Goal: Information Seeking & Learning: Learn about a topic

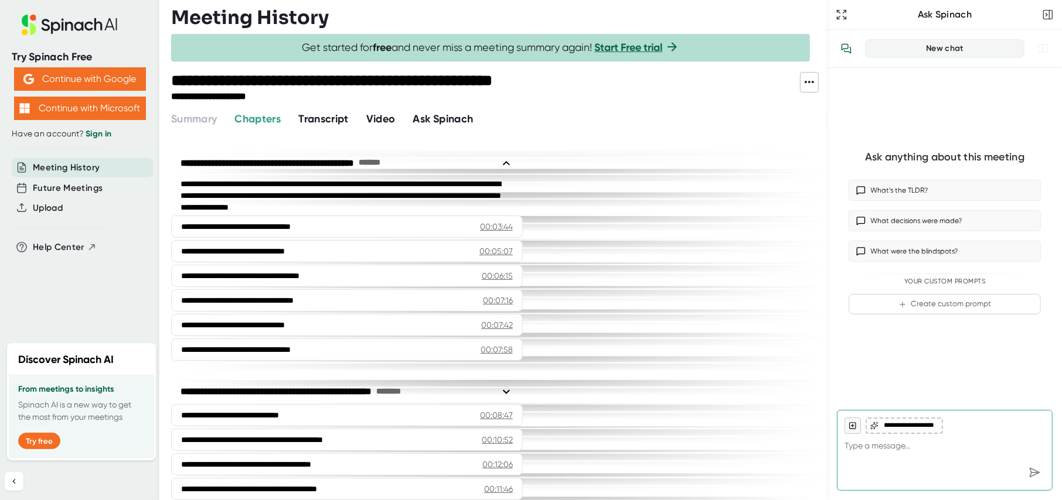
click at [386, 121] on span "Video" at bounding box center [380, 118] width 29 height 13
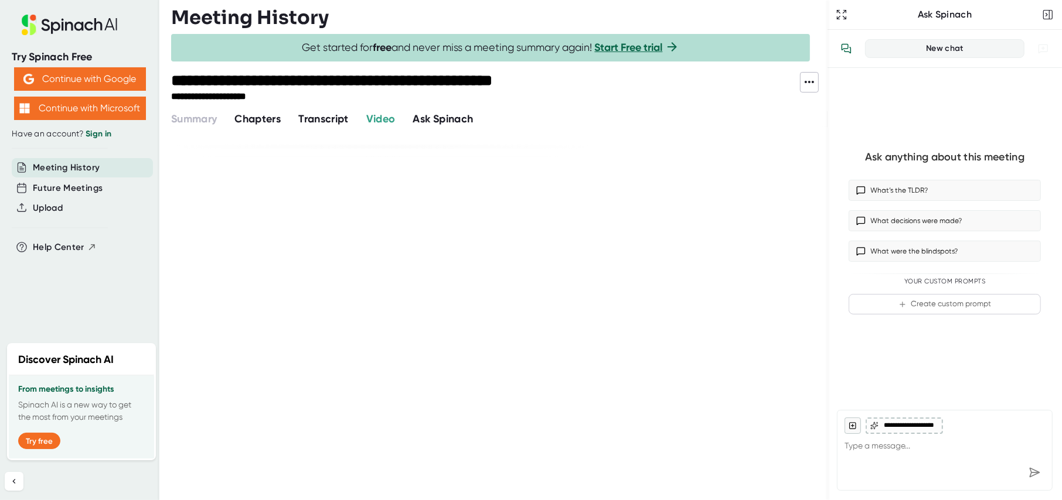
click at [336, 120] on span "Transcript" at bounding box center [323, 118] width 50 height 13
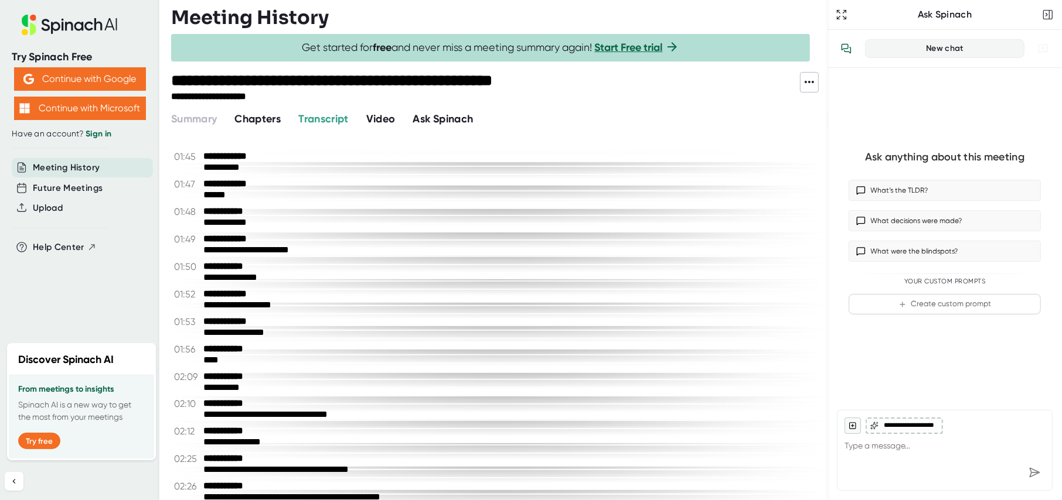
click at [394, 117] on span "Video" at bounding box center [380, 118] width 29 height 13
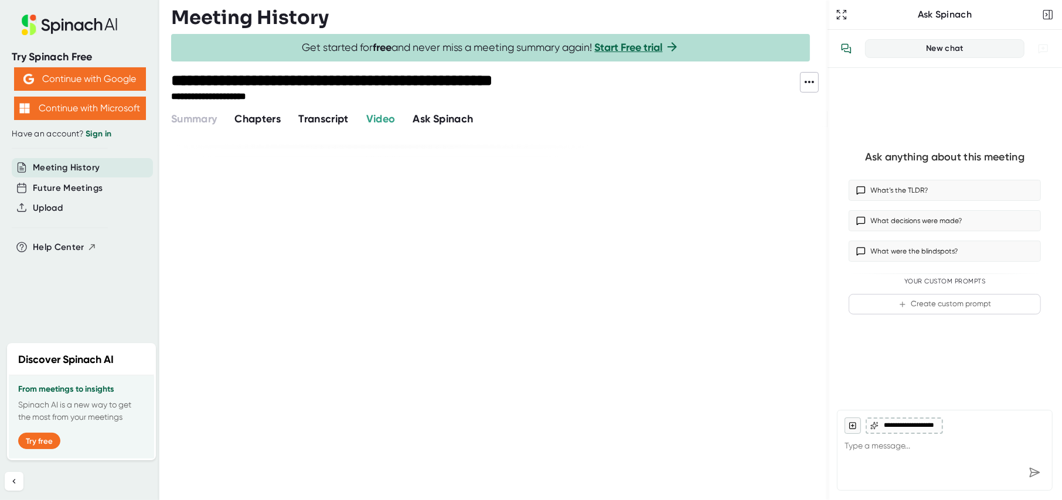
click at [324, 112] on span "Transcript" at bounding box center [323, 118] width 50 height 13
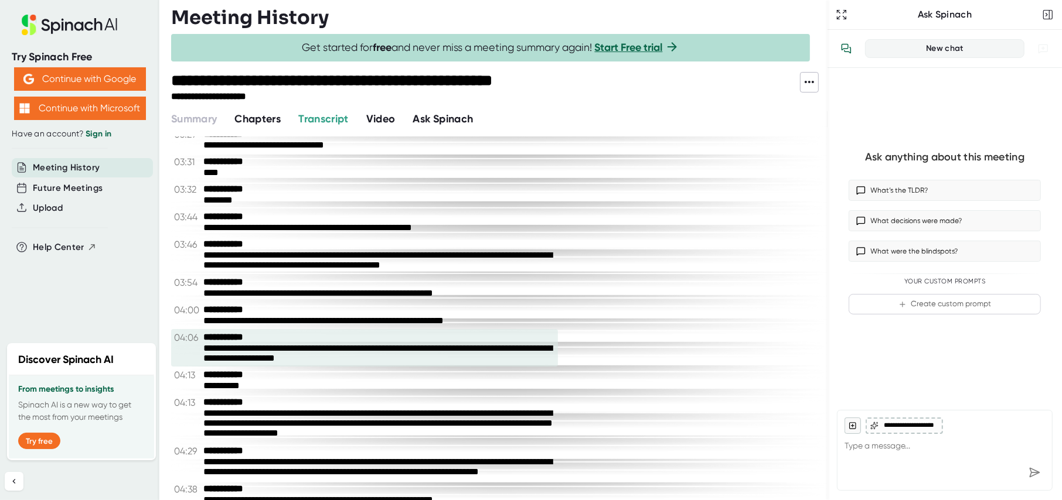
scroll to position [527, 0]
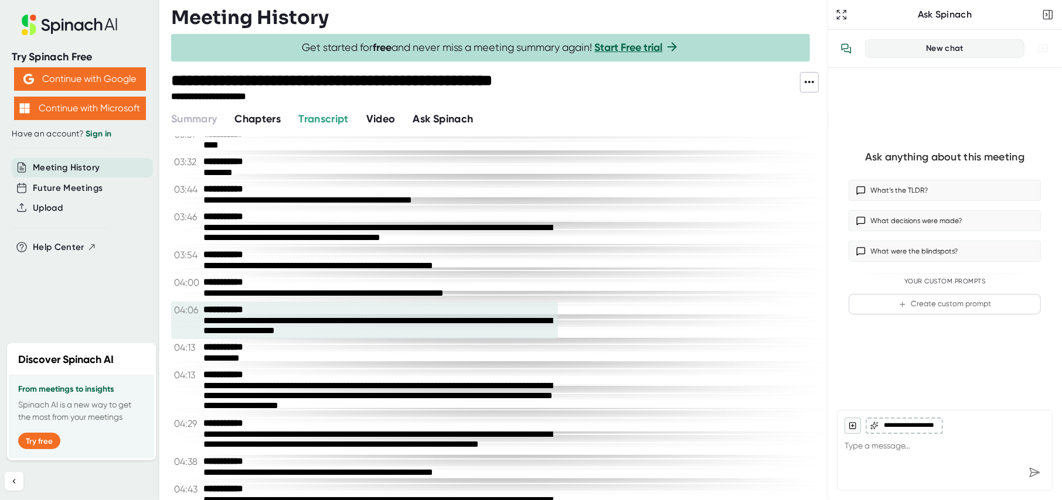
click at [340, 310] on div "**********" at bounding box center [364, 321] width 387 height 38
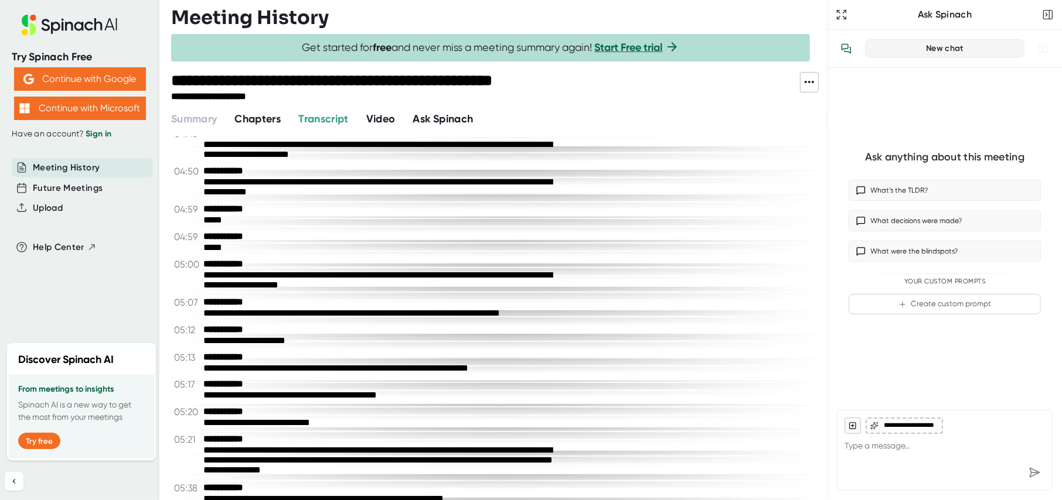
scroll to position [879, 0]
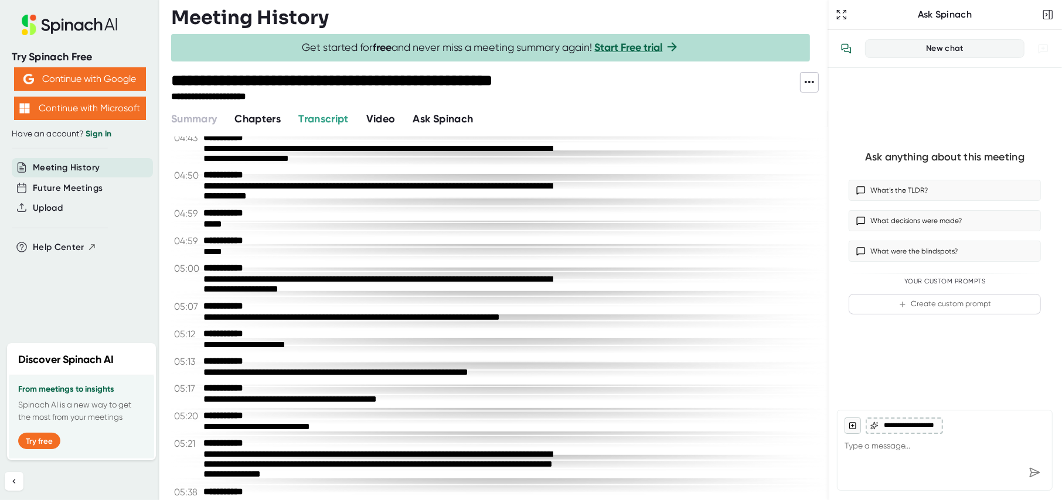
click at [375, 122] on span "Video" at bounding box center [380, 118] width 29 height 13
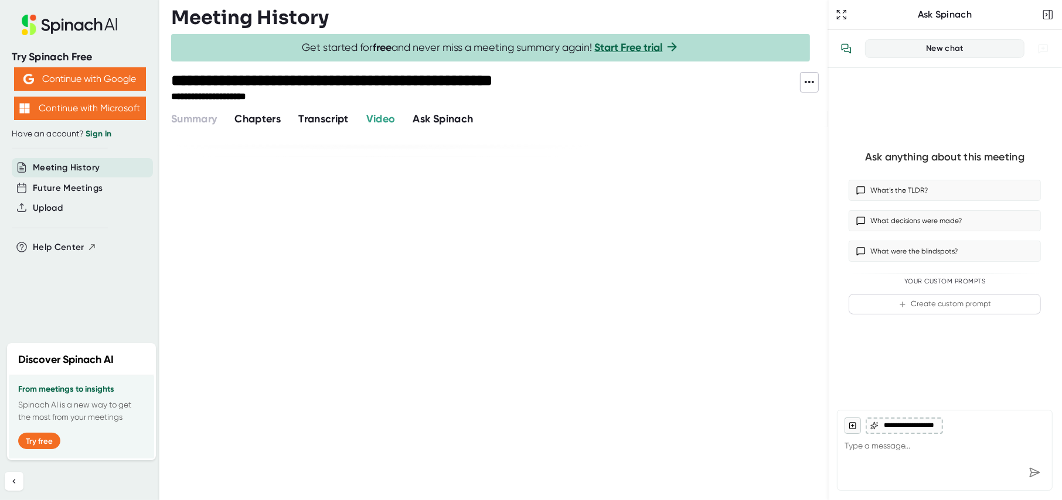
click at [313, 122] on span "Transcript" at bounding box center [323, 118] width 50 height 13
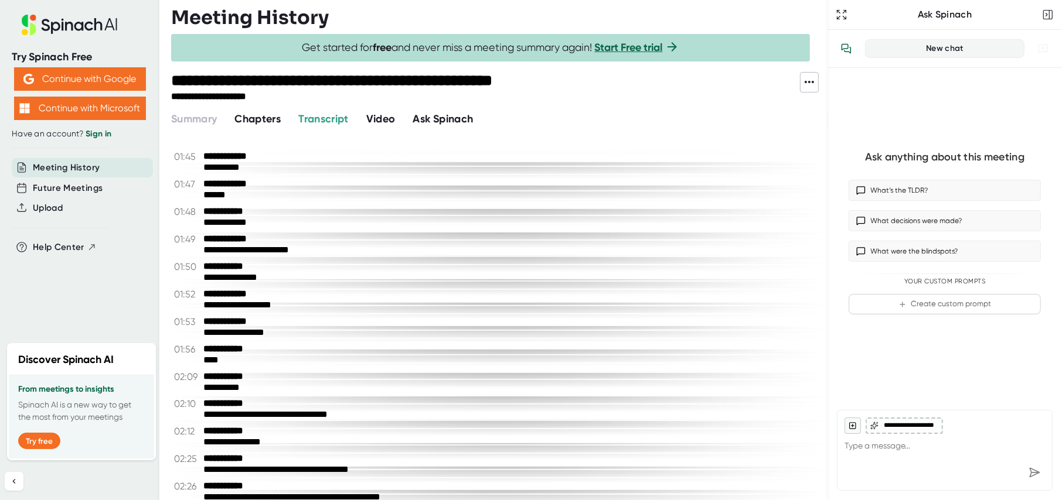
click at [281, 117] on span "Chapters" at bounding box center [257, 118] width 46 height 13
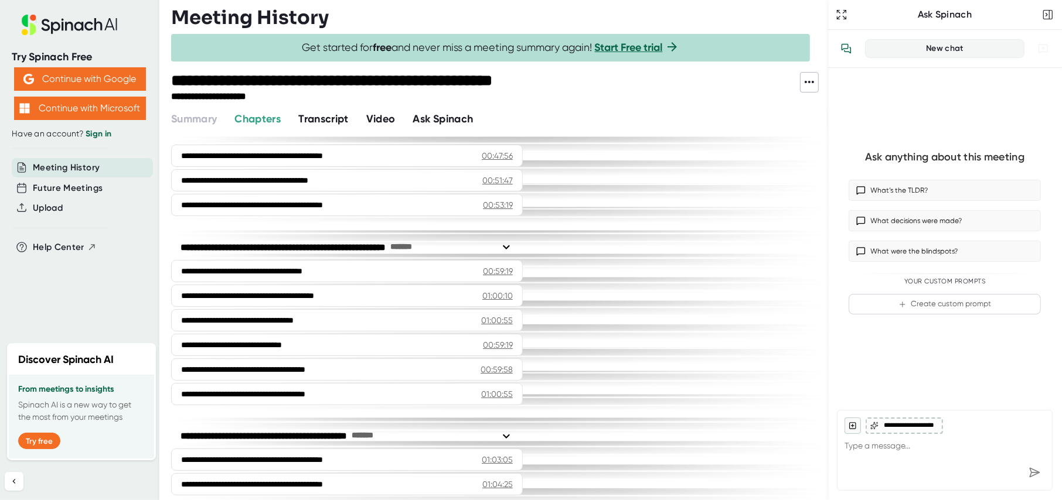
scroll to position [1211, 0]
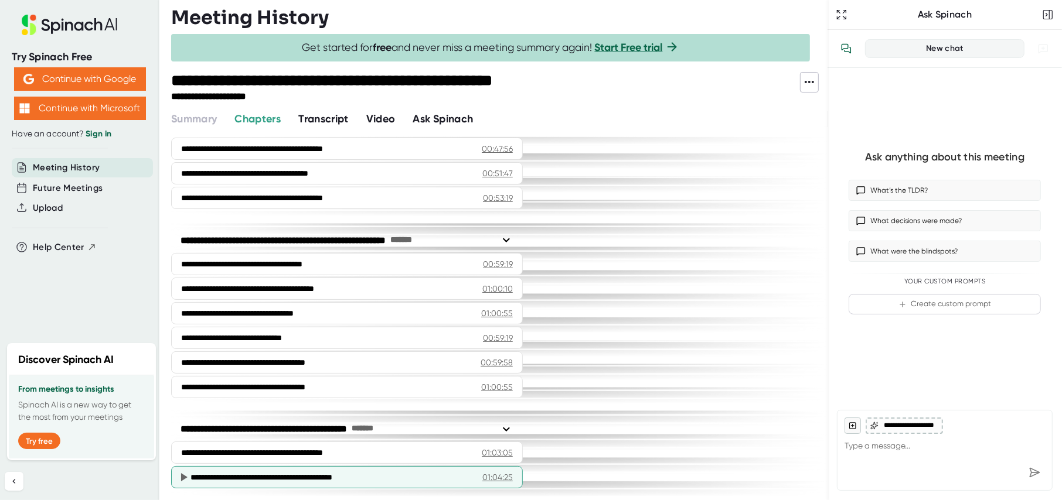
click at [184, 474] on icon at bounding box center [184, 477] width 6 height 8
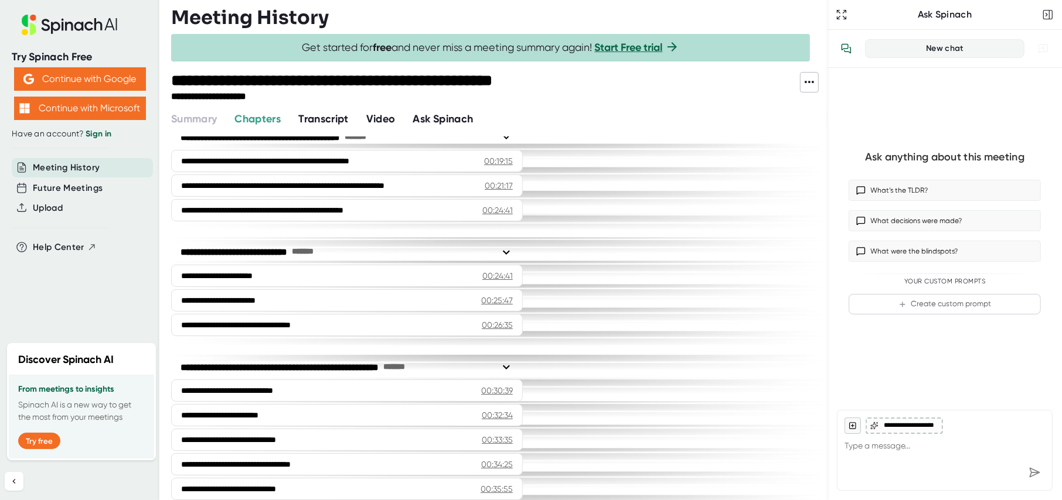
scroll to position [508, 0]
